Goal: Information Seeking & Learning: Understand process/instructions

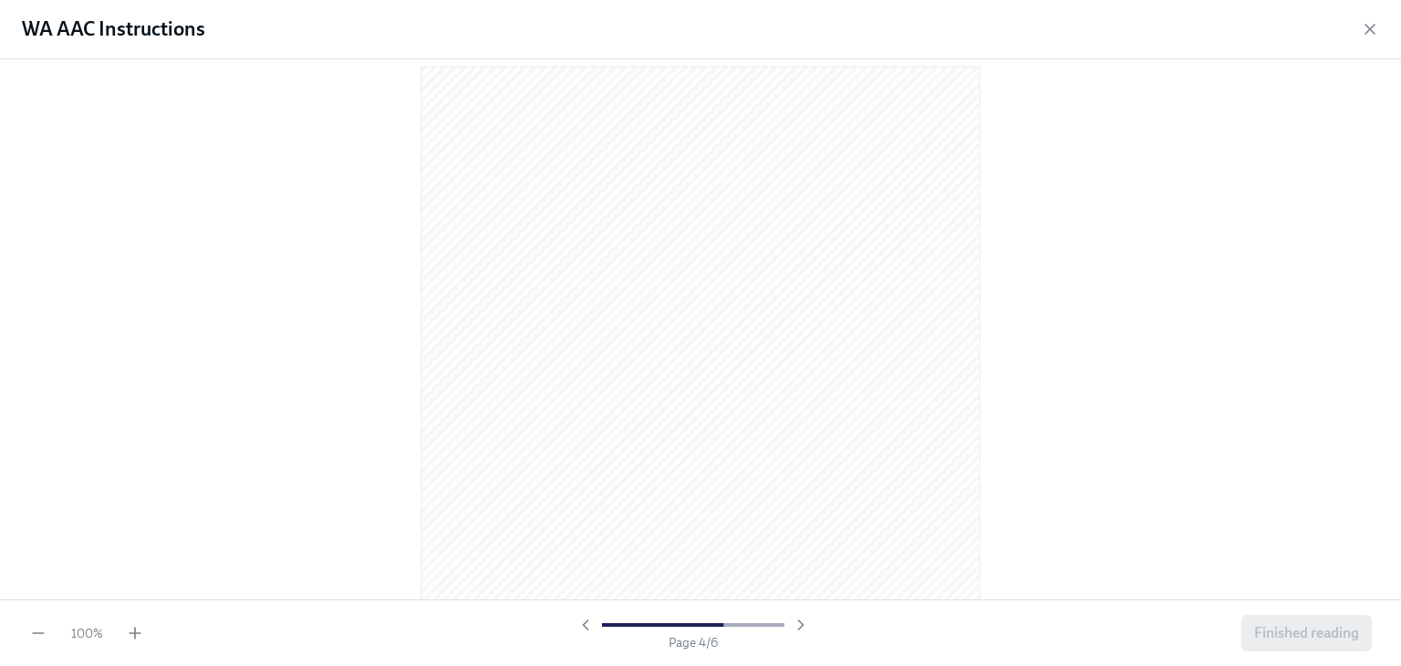
scroll to position [2240, 0]
click at [1372, 34] on icon "button" at bounding box center [1370, 29] width 18 height 18
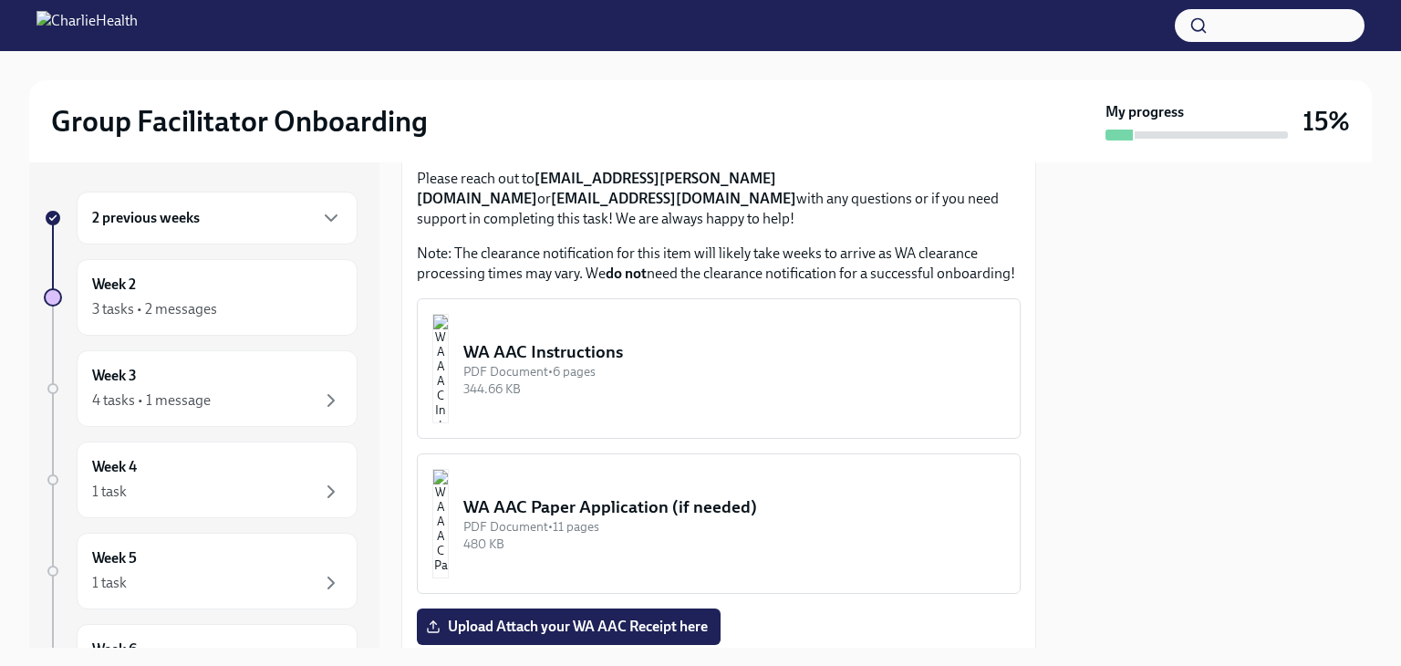
scroll to position [2085, 0]
click at [686, 363] on div "WA AAC Instructions" at bounding box center [734, 351] width 542 height 24
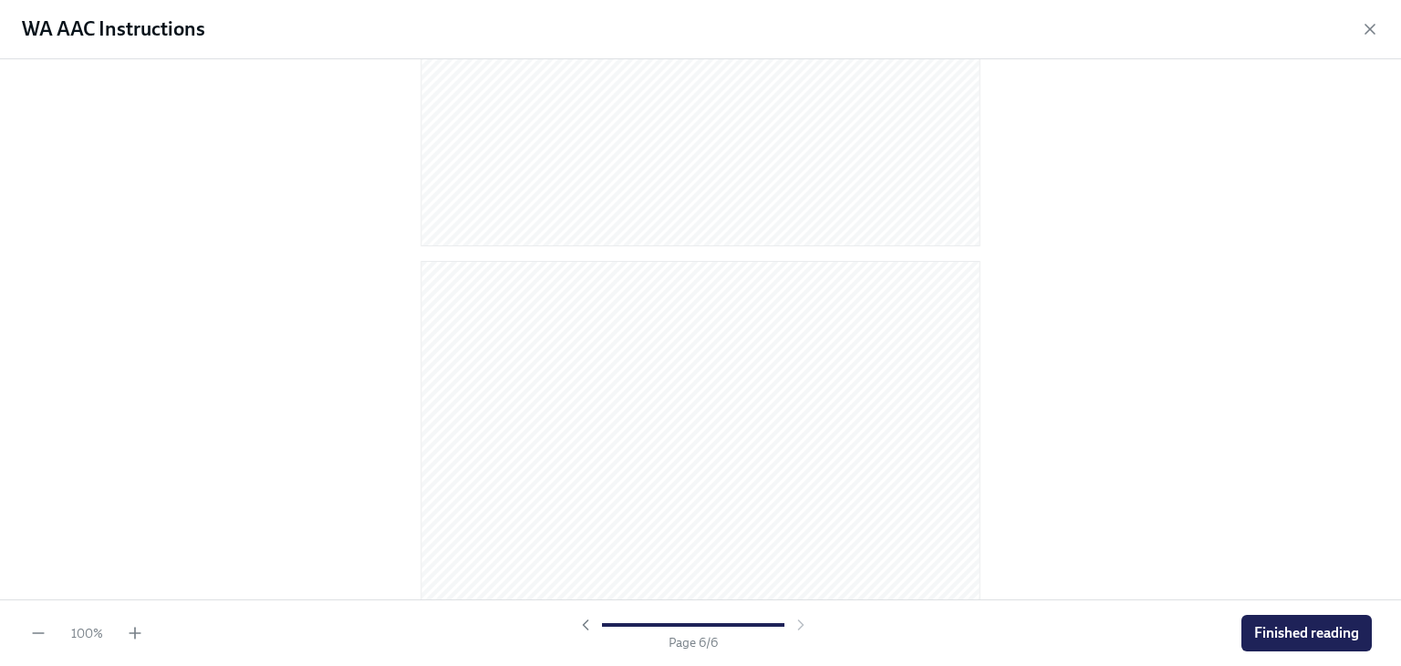
scroll to position [3520, 0]
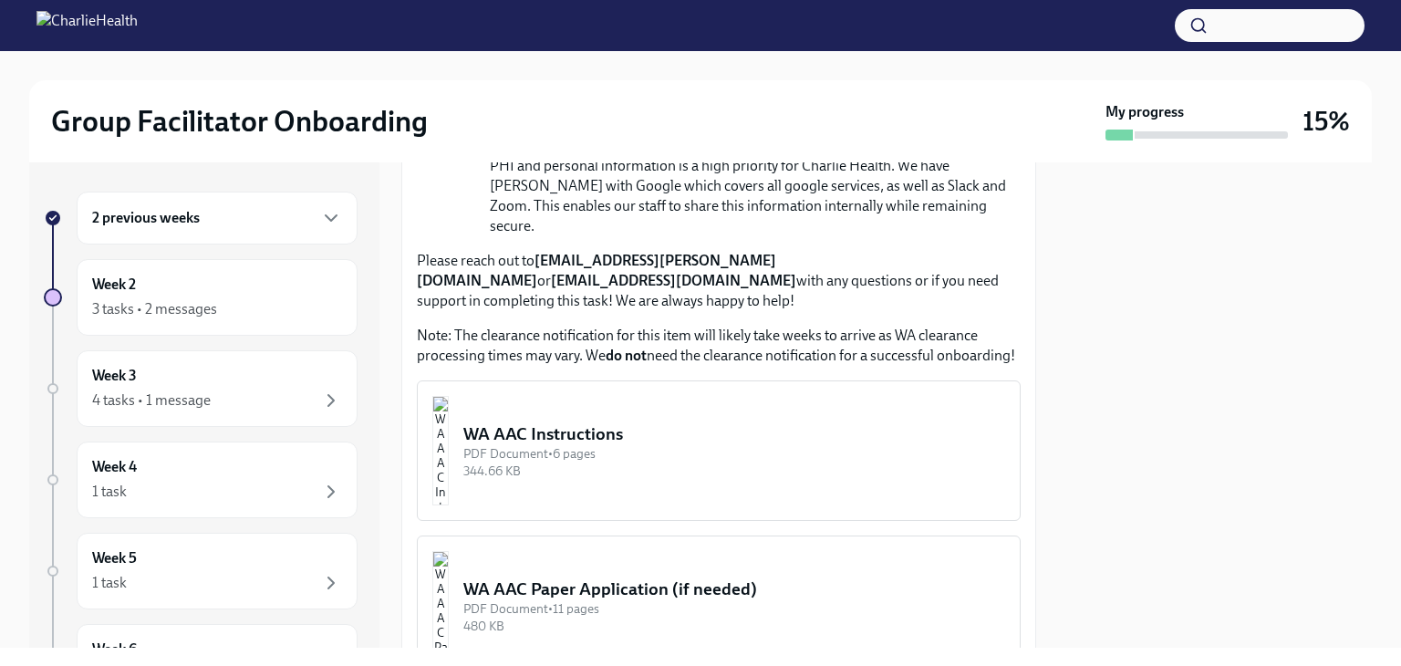
scroll to position [1477, 0]
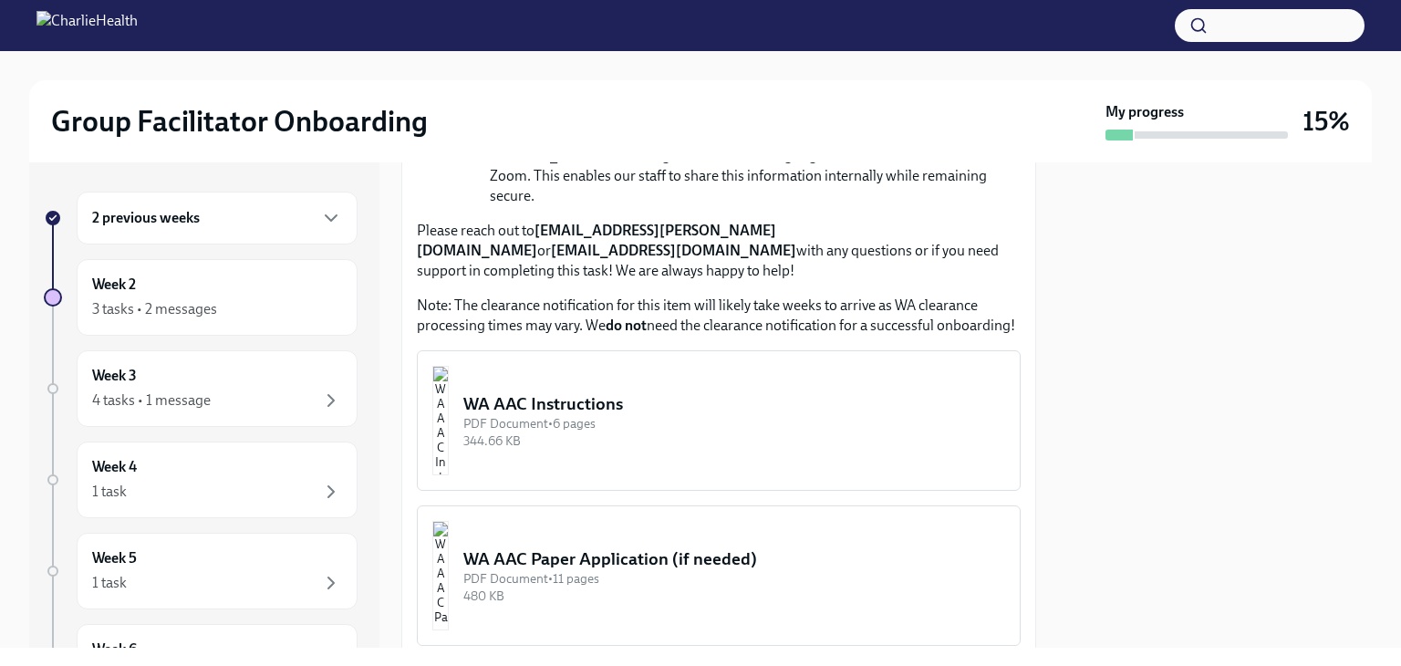
click at [660, 415] on div "PDF Document • 6 pages" at bounding box center [734, 423] width 542 height 17
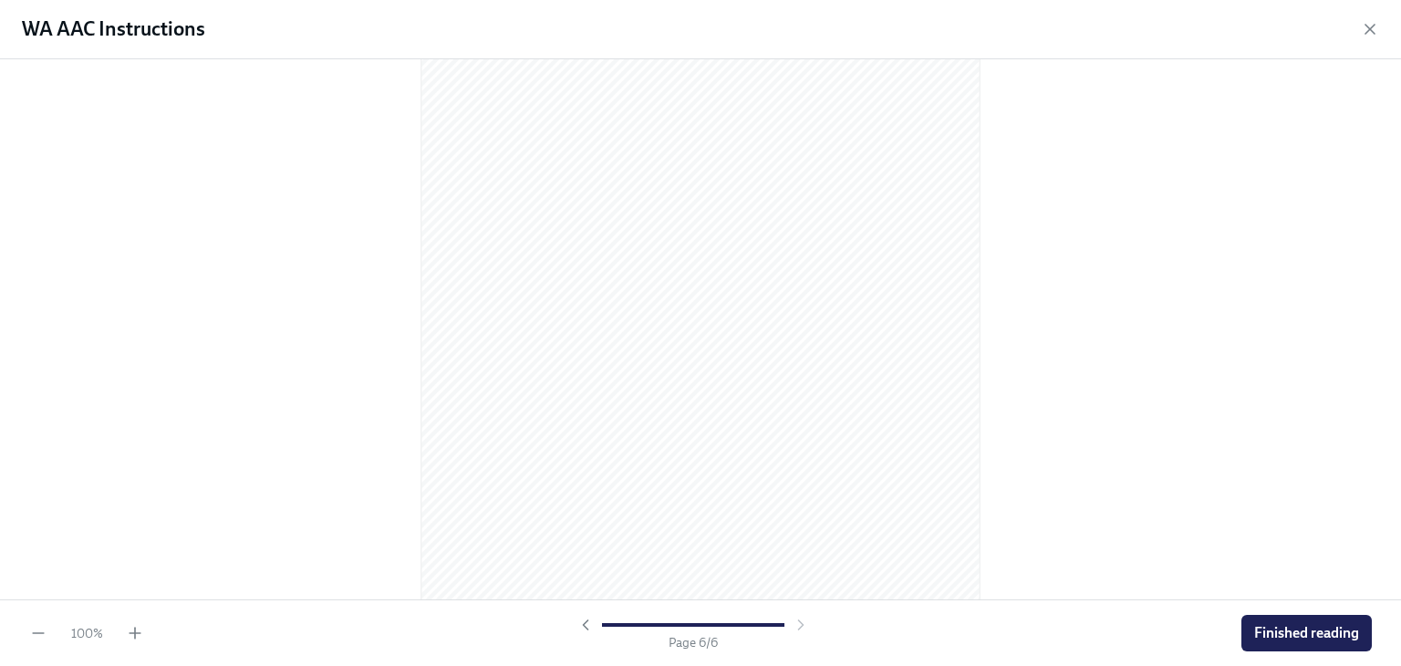
scroll to position [3906, 0]
click at [1307, 643] on button "Finished reading" at bounding box center [1307, 633] width 130 height 36
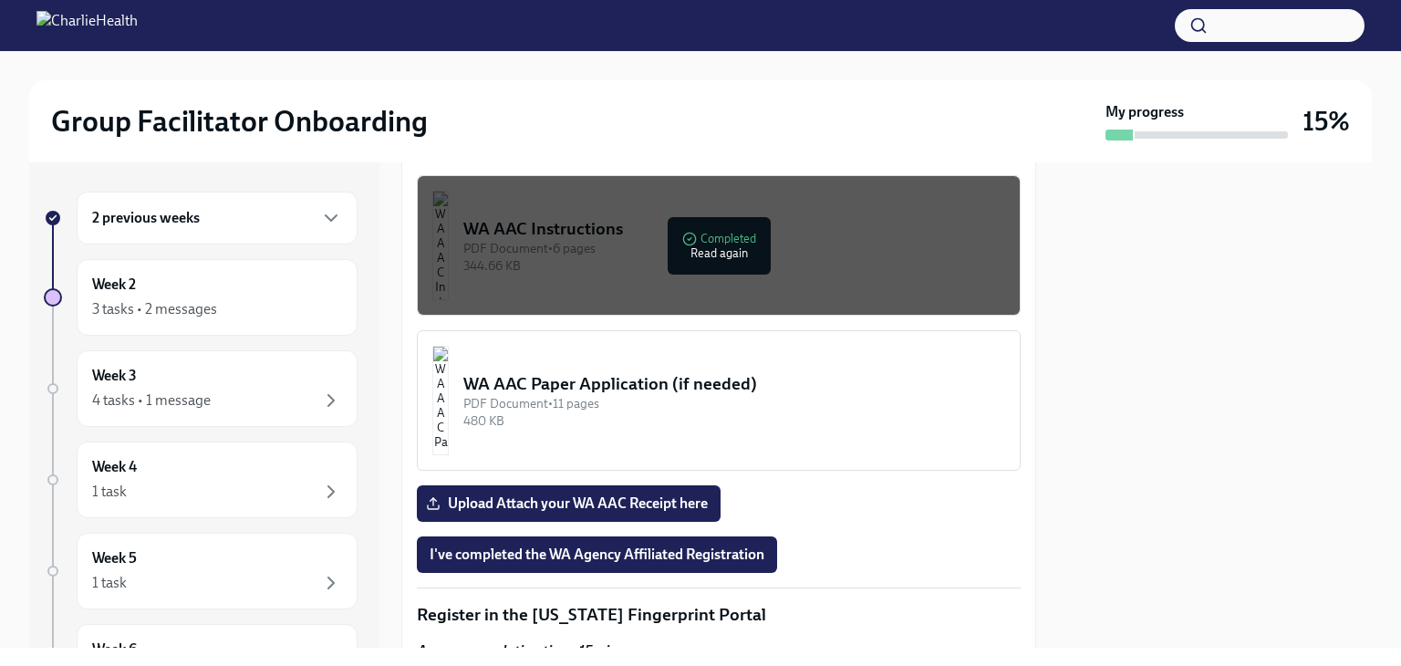
scroll to position [1656, 0]
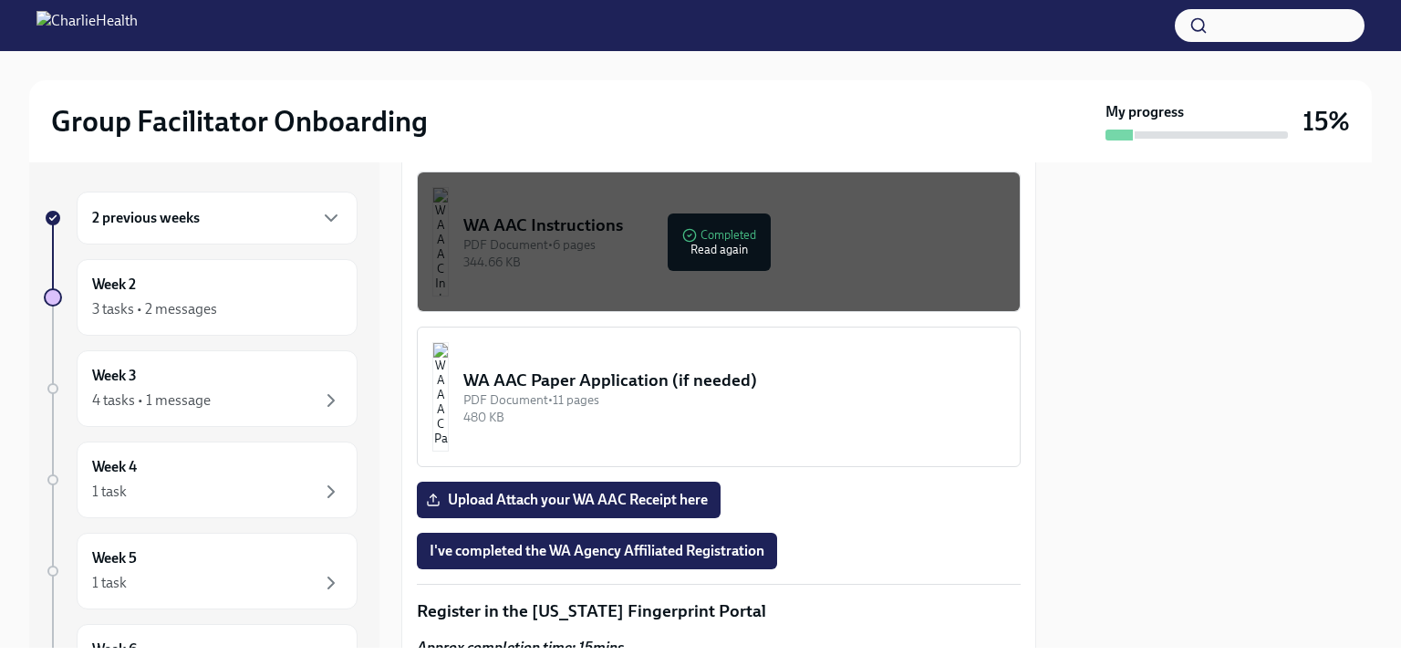
click at [490, 542] on span "I've completed the WA Agency Affiliated Registration" at bounding box center [597, 551] width 335 height 18
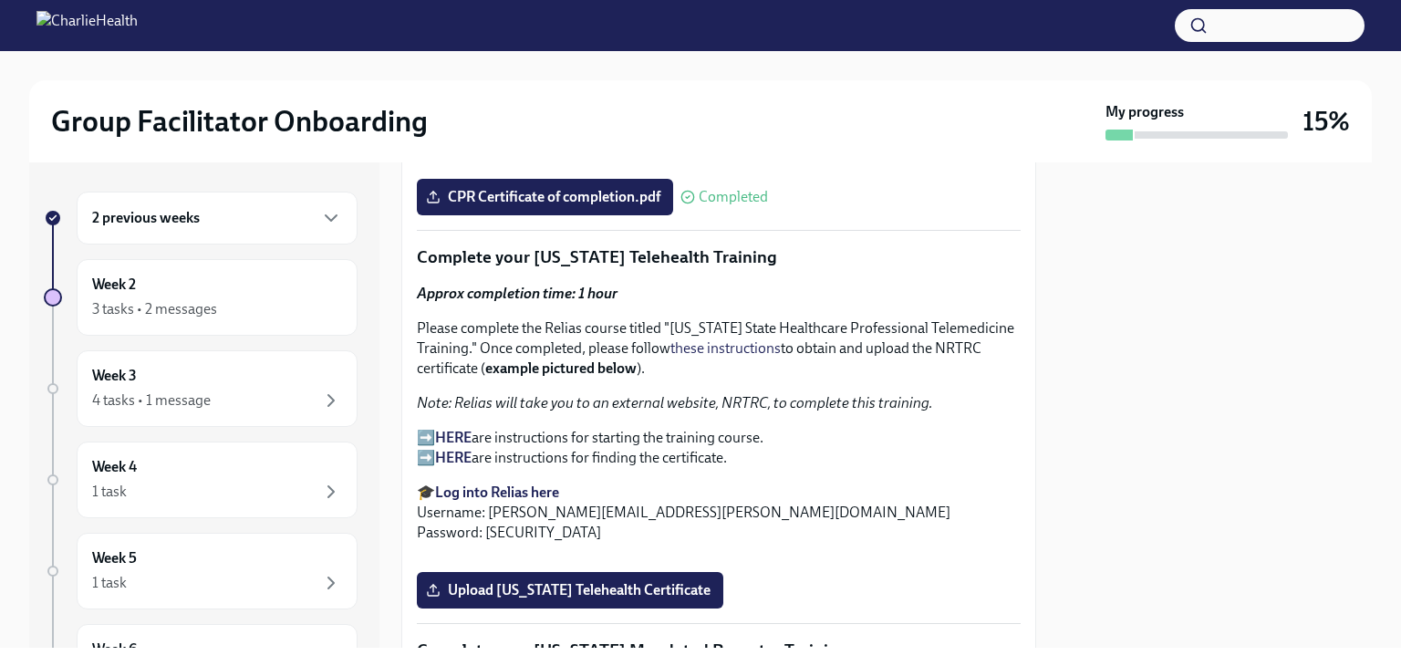
scroll to position [2769, 0]
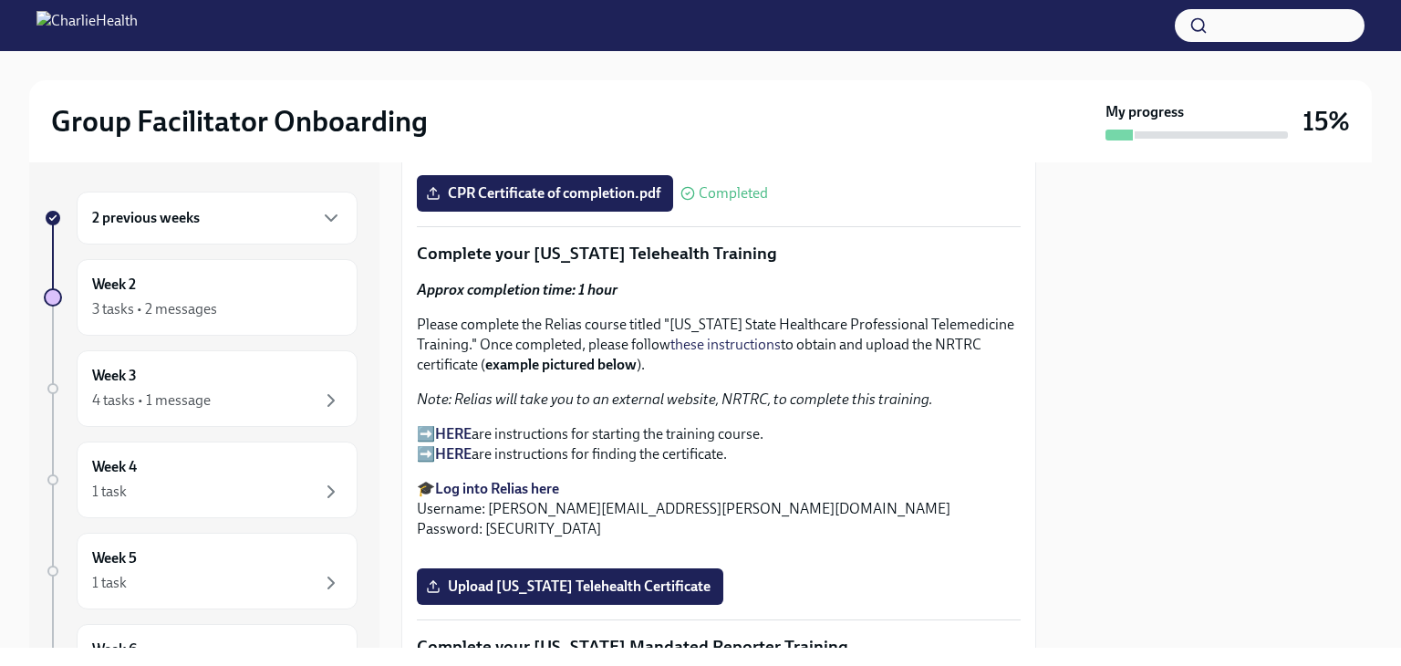
click at [500, 480] on strong "Log into Relias here" at bounding box center [497, 488] width 124 height 17
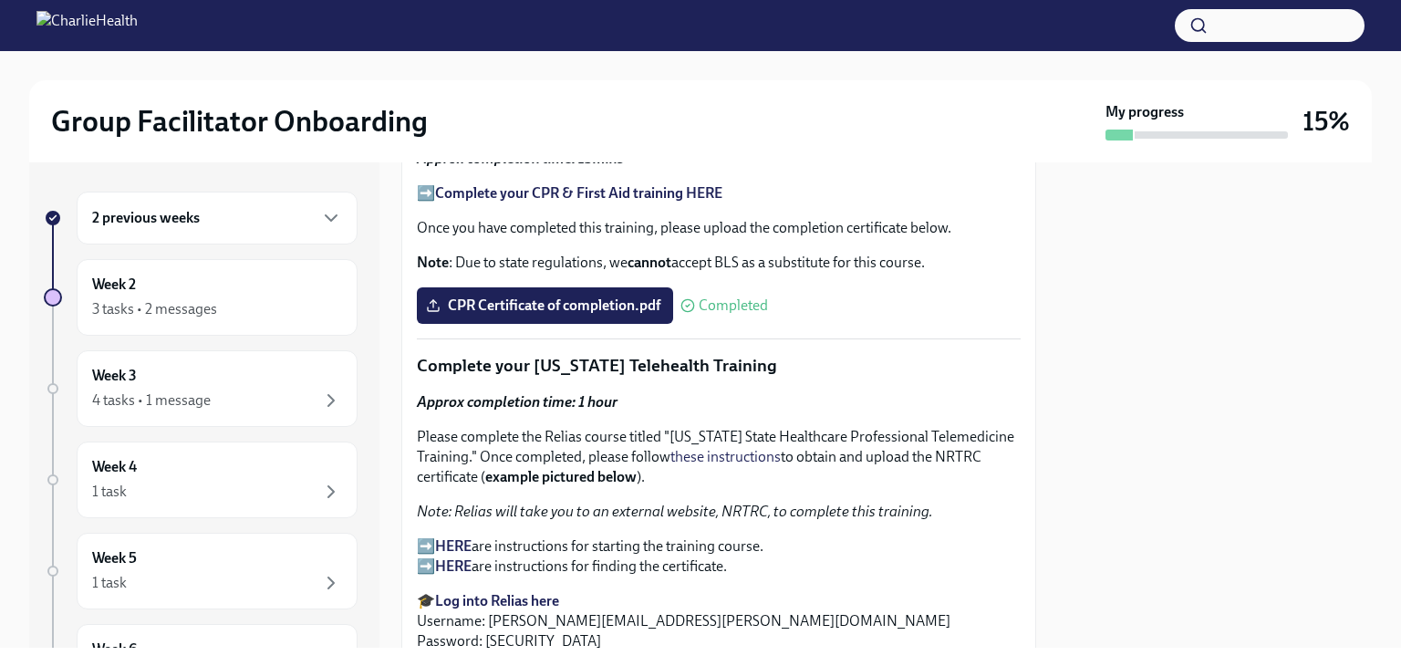
scroll to position [2642, 0]
